Goal: Communication & Community: Participate in discussion

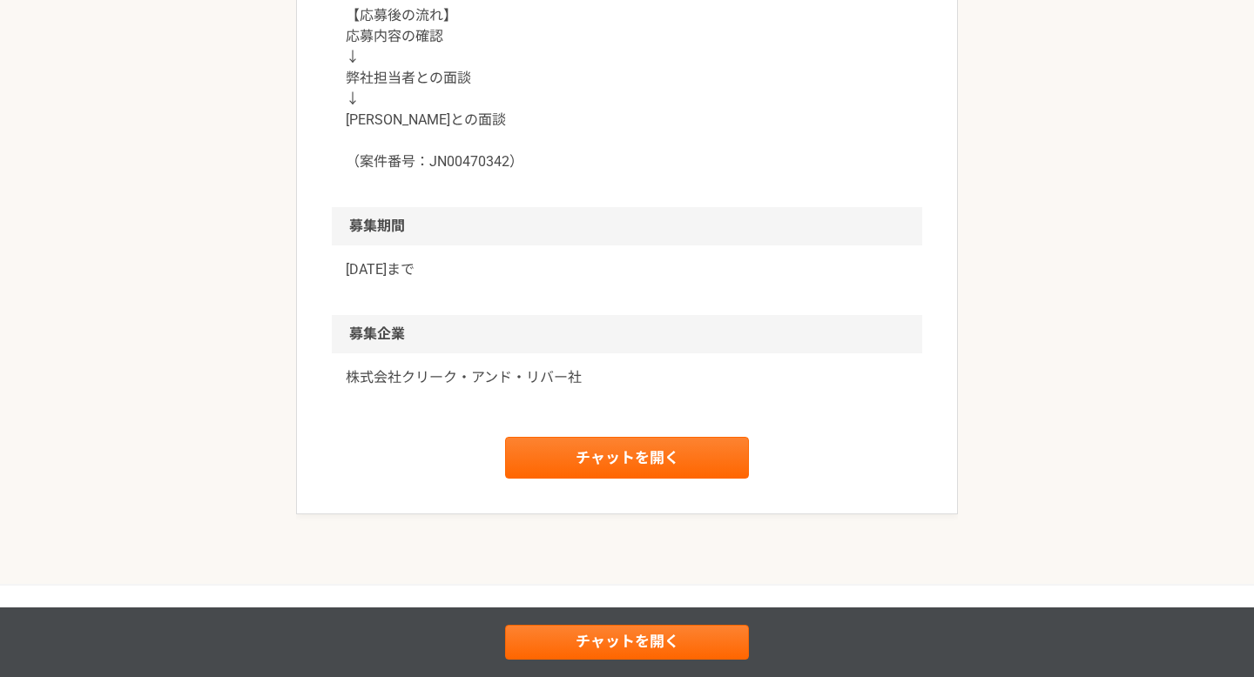
scroll to position [1993, 0]
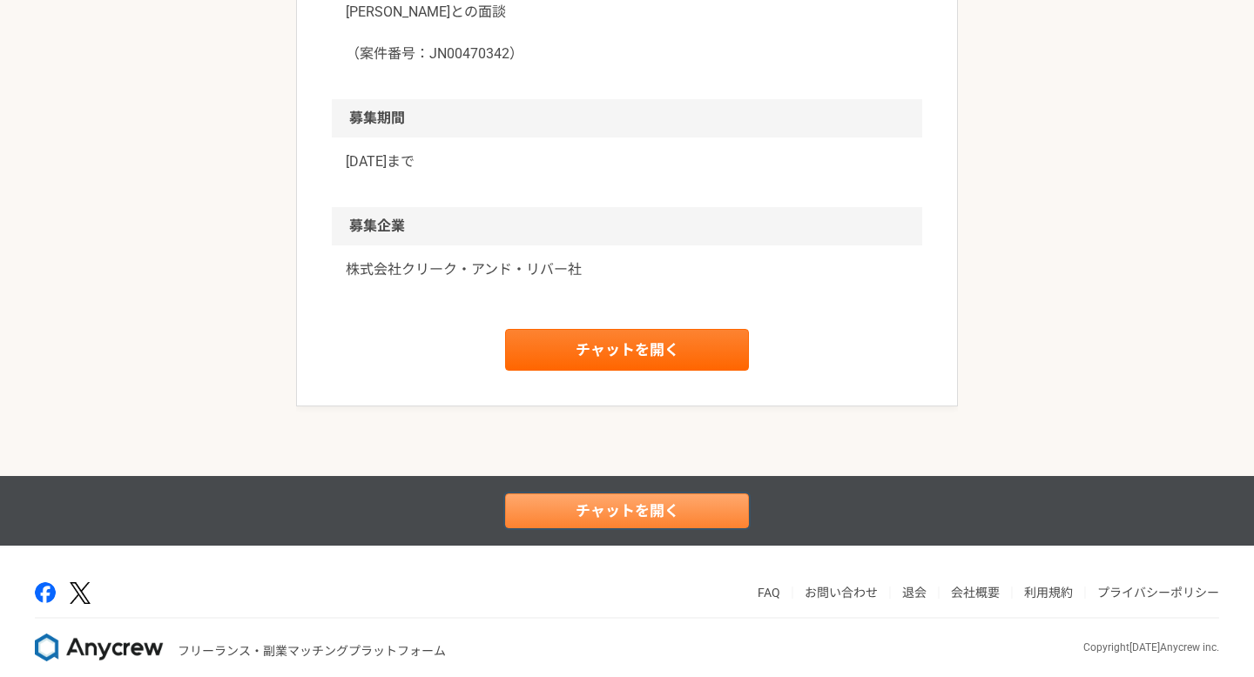
click at [605, 494] on link "チャットを開く" at bounding box center [627, 511] width 244 height 35
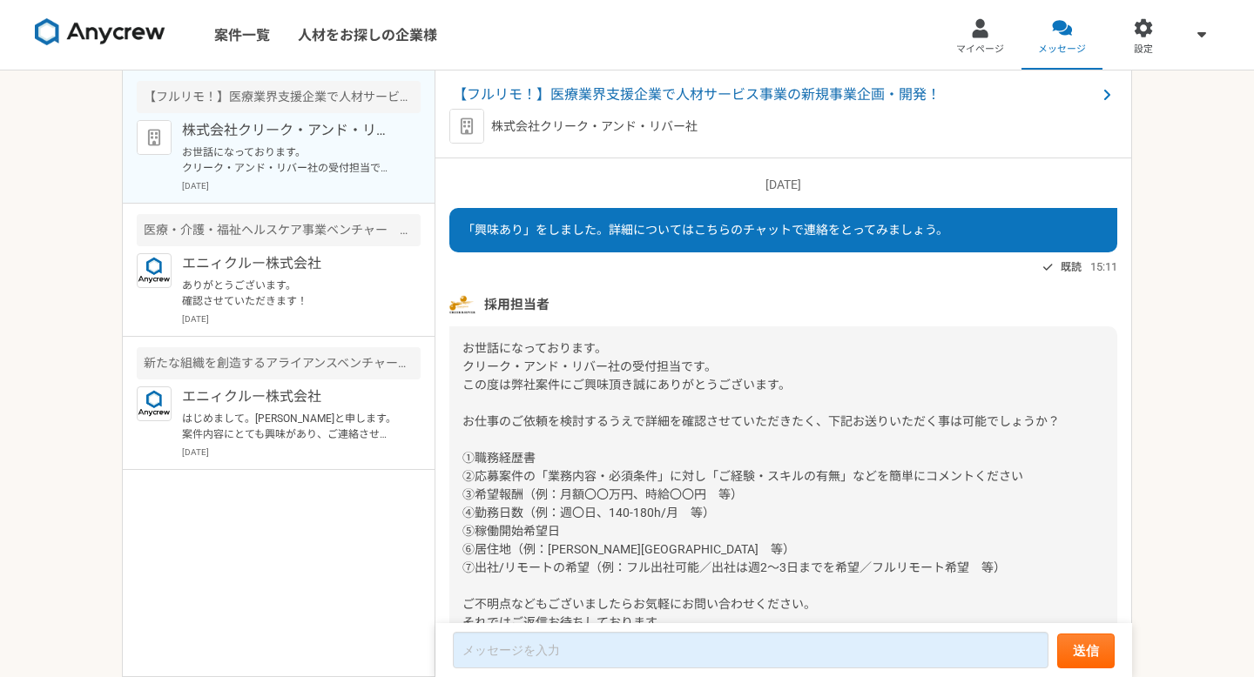
scroll to position [93, 0]
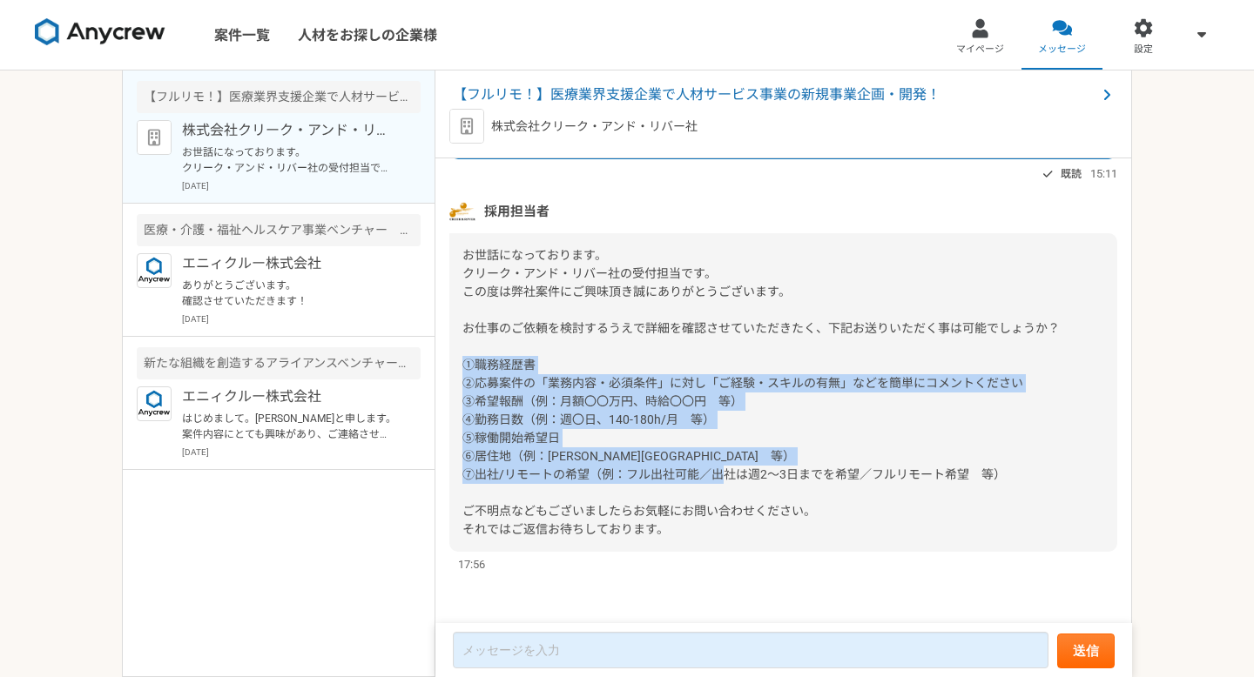
drag, startPoint x: 464, startPoint y: 365, endPoint x: 626, endPoint y: 490, distance: 204.8
click at [626, 490] on div "お世話になっております。 クリーク・アンド・リバー社の受付担当です。 この度は弊社案件にご興味頂き誠にありがとうございます。 お仕事のご依頼を検討するうえで詳…" at bounding box center [783, 392] width 668 height 319
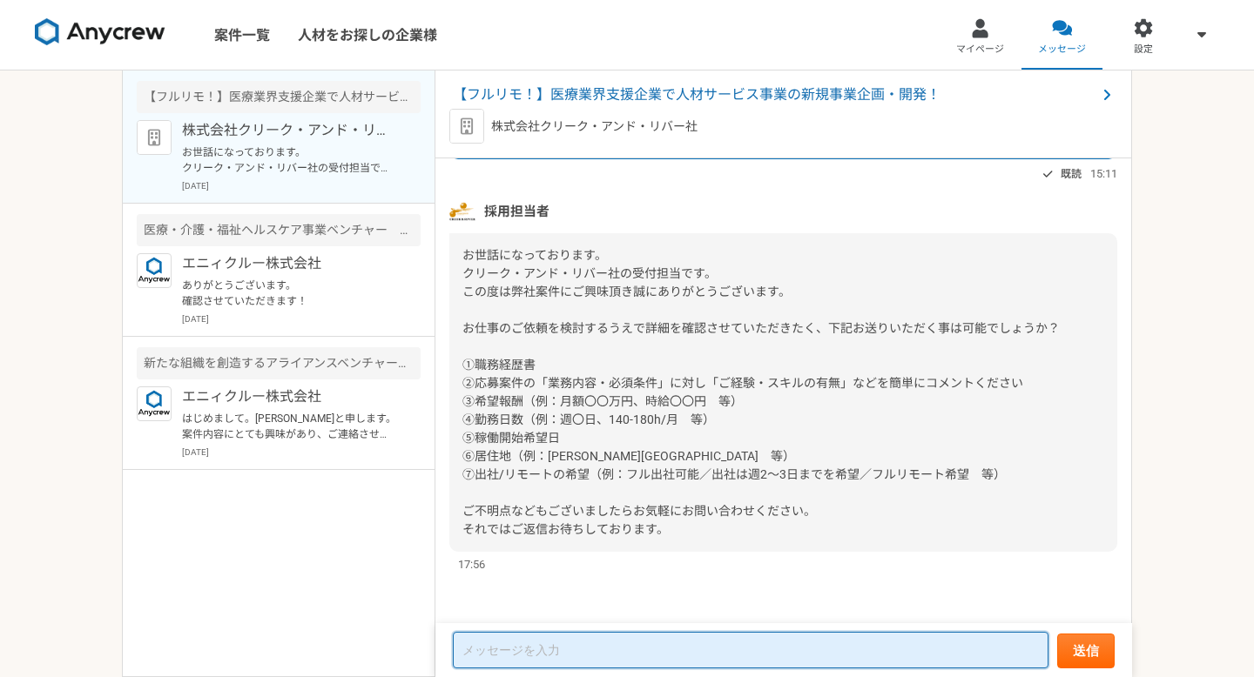
click at [567, 649] on textarea at bounding box center [750, 650] width 595 height 37
click at [575, 651] on textarea at bounding box center [750, 650] width 595 height 37
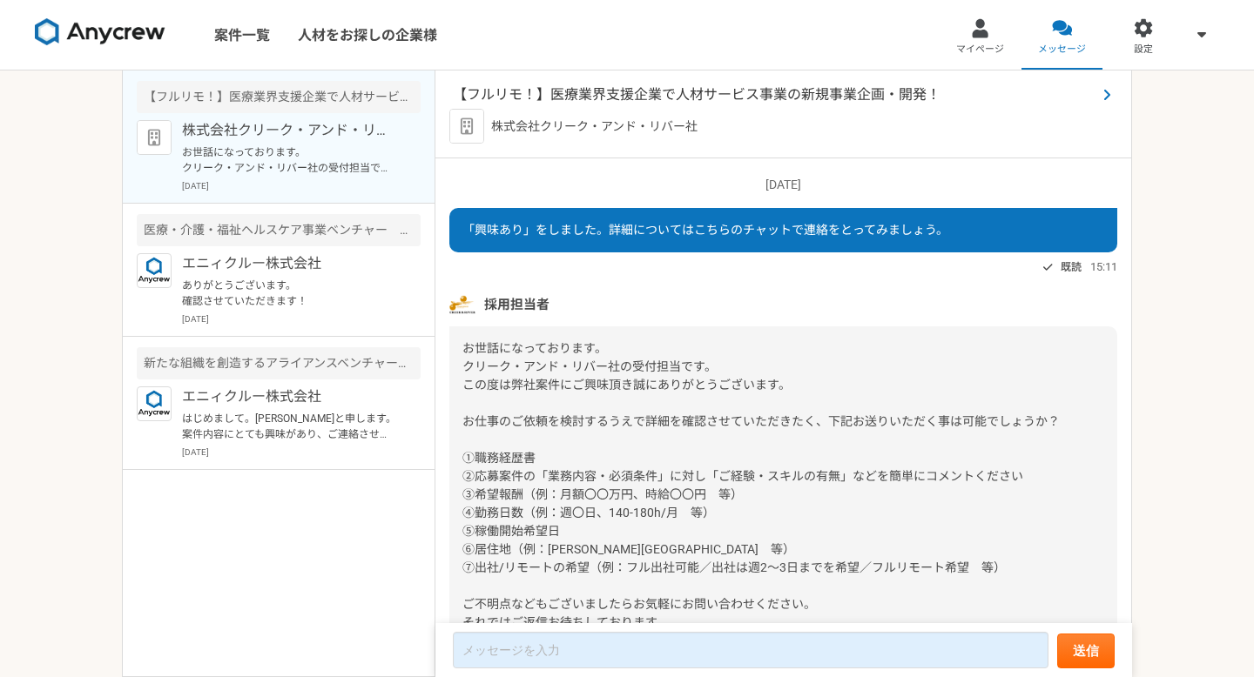
click at [608, 98] on span "【フルリモ！】医療業界支援企業で人材サービス事業の新規事業企画・開発！" at bounding box center [774, 94] width 643 height 21
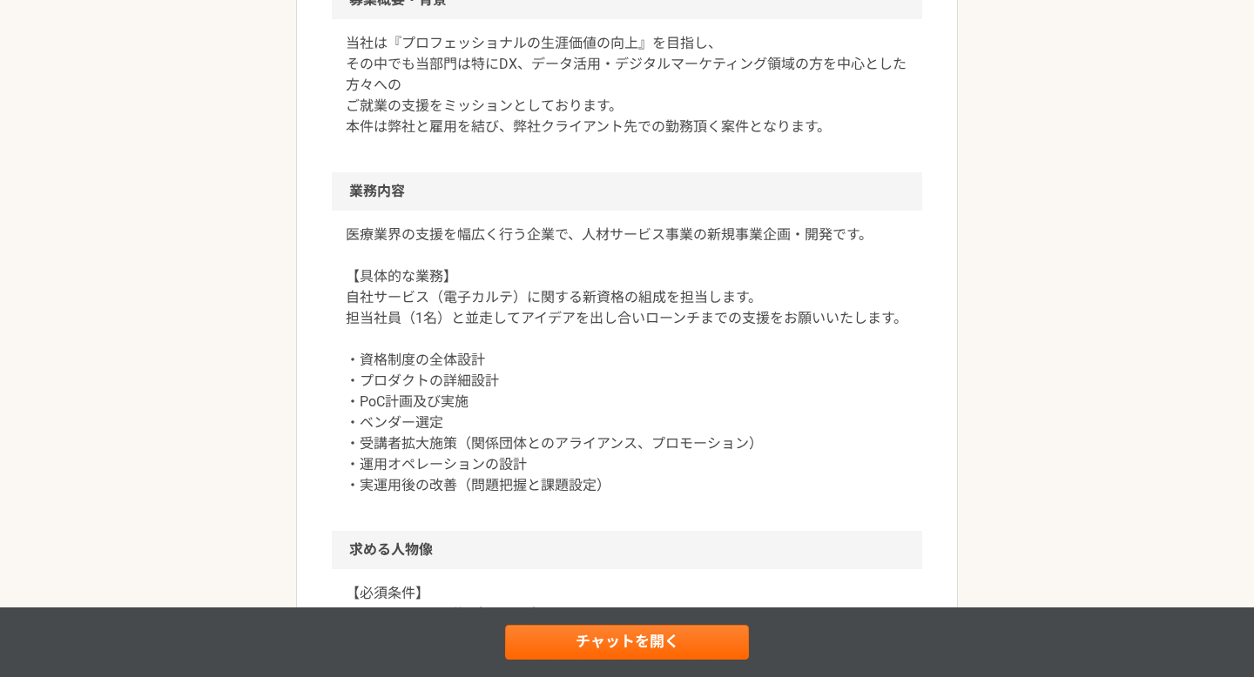
scroll to position [570, 0]
